Goal: Task Accomplishment & Management: Use online tool/utility

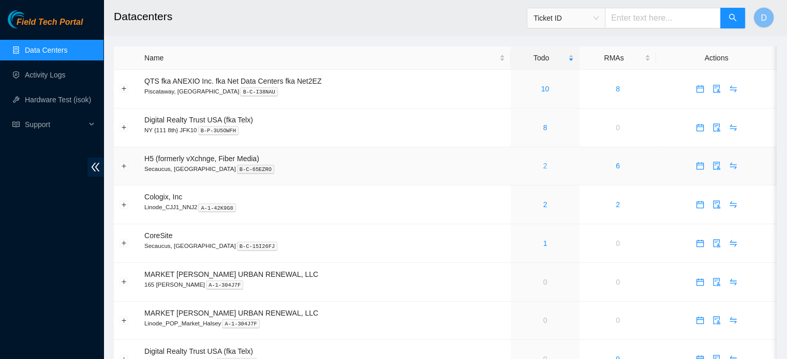
click at [543, 166] on link "2" at bounding box center [545, 166] width 4 height 8
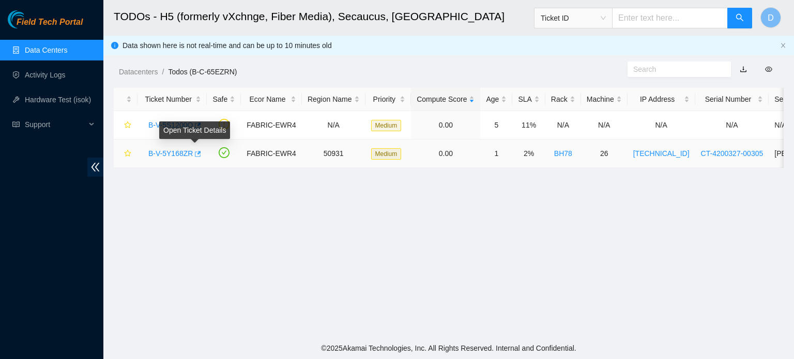
click at [197, 152] on icon "button" at bounding box center [198, 154] width 6 height 6
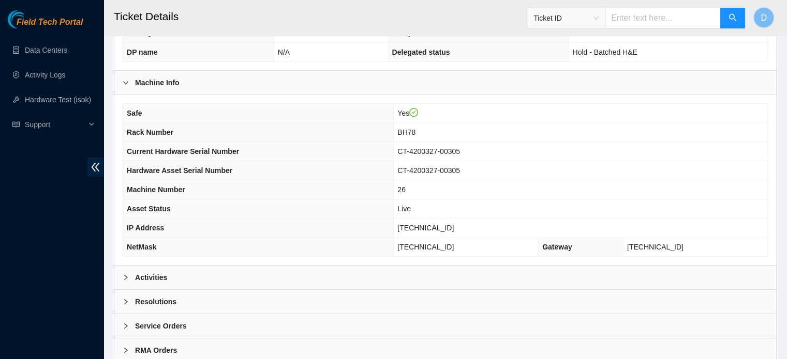
scroll to position [327, 0]
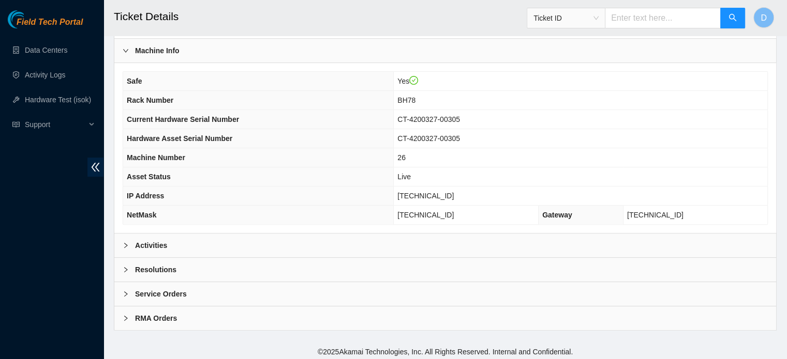
click at [172, 245] on div "Activities" at bounding box center [444, 246] width 661 height 24
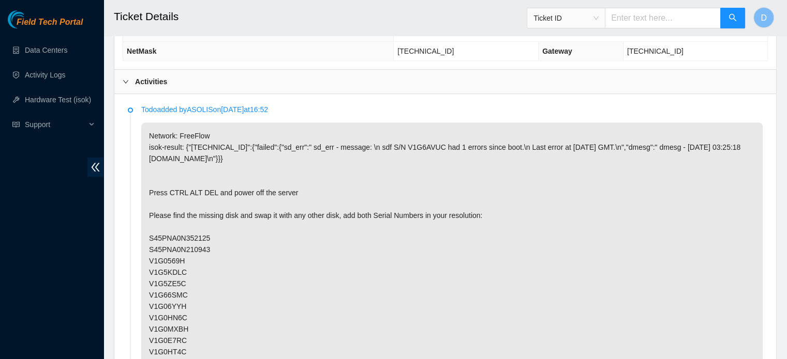
scroll to position [482, 0]
